Goal: Information Seeking & Learning: Find specific fact

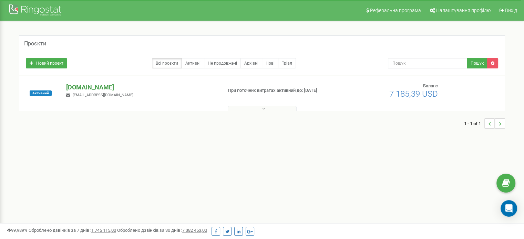
click at [97, 91] on p "[DOMAIN_NAME]" at bounding box center [141, 87] width 150 height 9
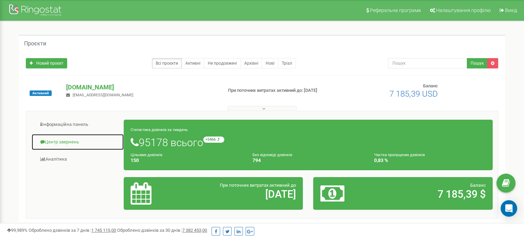
click at [79, 141] on link "Центр звернень" at bounding box center [77, 142] width 93 height 17
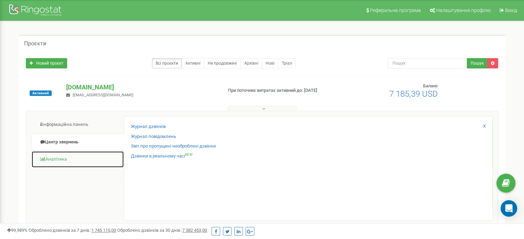
click at [51, 161] on link "Аналiтика" at bounding box center [77, 159] width 93 height 17
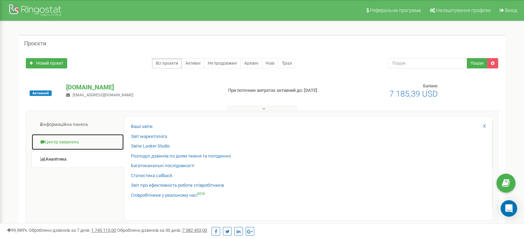
drag, startPoint x: 56, startPoint y: 142, endPoint x: 62, endPoint y: 140, distance: 5.7
click at [56, 142] on link "Центр звернень" at bounding box center [77, 142] width 93 height 17
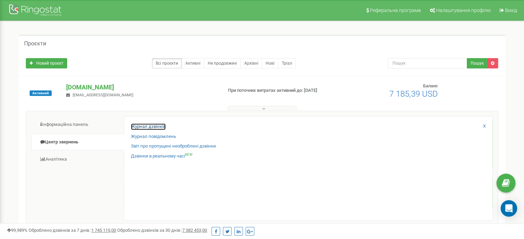
click at [146, 125] on link "Журнал дзвінків" at bounding box center [148, 127] width 35 height 7
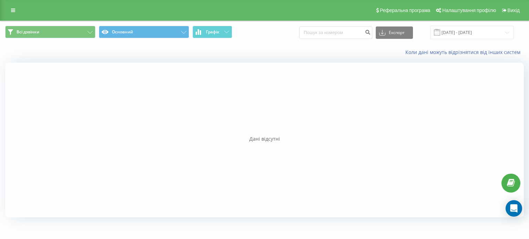
click at [0, 174] on div "Всі дзвінки Основний Графік Експорт .csv .xls .xlsx 22.08.2025 - 22.09.2025 Кол…" at bounding box center [264, 122] width 529 height 203
click at [335, 30] on input at bounding box center [335, 33] width 73 height 12
paste input "2409 900"
type input "2409 900"
drag, startPoint x: 341, startPoint y: 32, endPoint x: 205, endPoint y: 35, distance: 136.0
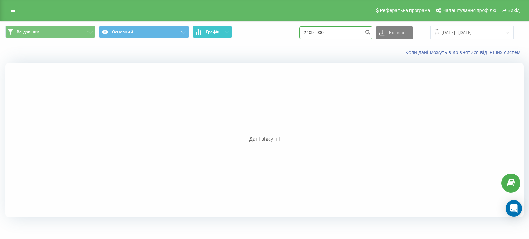
click at [205, 35] on div "Всі дзвінки Основний Графік 2409 900 Експорт .csv .xls .xlsx 22.08.2025 - 22.09…" at bounding box center [264, 32] width 519 height 13
paste input "380504110033"
type input "380504110033"
click at [369, 122] on div at bounding box center [264, 140] width 519 height 155
click at [370, 30] on icon "submit" at bounding box center [368, 31] width 6 height 4
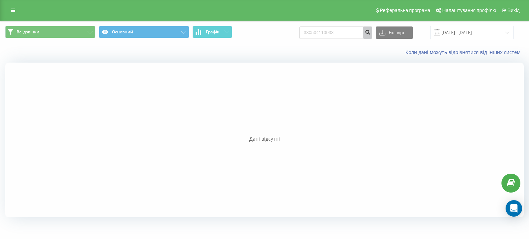
click at [363, 27] on button "submit" at bounding box center [367, 33] width 9 height 12
drag, startPoint x: 26, startPoint y: 136, endPoint x: 91, endPoint y: 112, distance: 69.6
click at [26, 135] on div "Дані відсутні" at bounding box center [264, 140] width 519 height 155
click at [340, 33] on input "380504110033" at bounding box center [335, 33] width 73 height 12
click at [344, 34] on input "380504110033" at bounding box center [335, 33] width 73 height 12
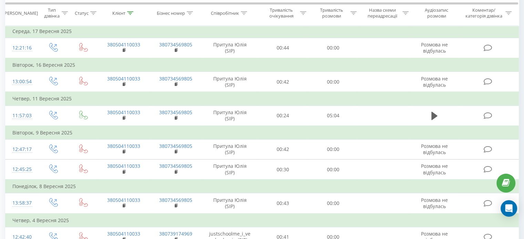
scroll to position [48, 0]
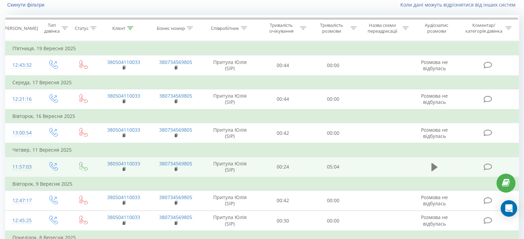
click at [432, 169] on icon at bounding box center [434, 167] width 6 height 8
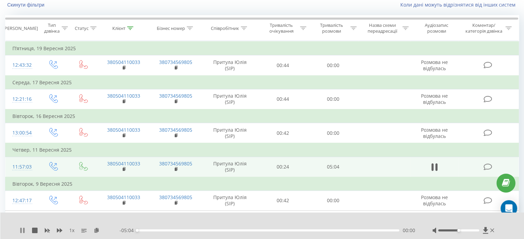
click at [23, 229] on icon at bounding box center [23, 231] width 6 height 6
click at [97, 232] on icon at bounding box center [97, 230] width 6 height 5
